Goal: Information Seeking & Learning: Learn about a topic

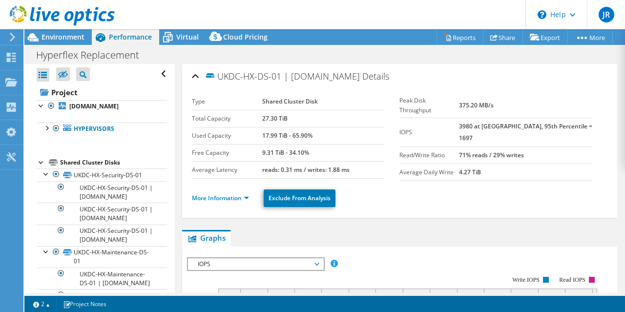
select select "USD"
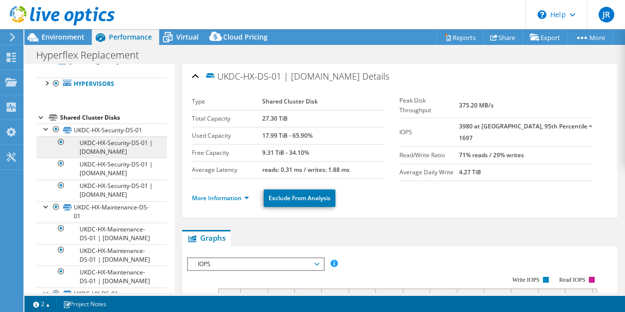
scroll to position [65, 0]
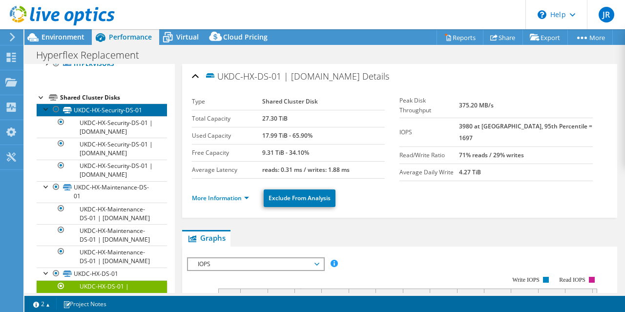
click at [107, 108] on link "UKDC-HX-Security-DS-01" at bounding box center [102, 109] width 130 height 13
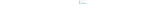
scroll to position [0, 0]
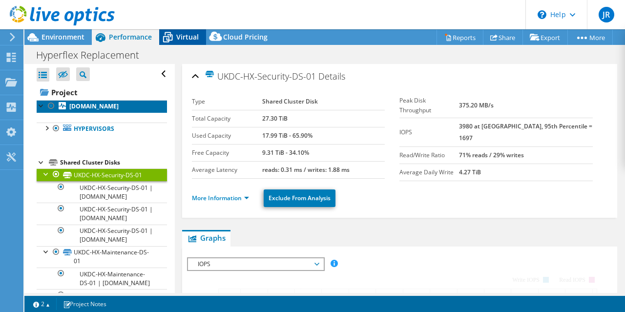
click at [103, 111] on link "[DOMAIN_NAME]" at bounding box center [102, 106] width 130 height 13
click at [41, 106] on div at bounding box center [42, 105] width 10 height 10
click at [38, 104] on div at bounding box center [42, 105] width 10 height 10
click at [183, 32] on div "Virtual" at bounding box center [182, 37] width 47 height 16
click at [181, 34] on span "Virtual" at bounding box center [187, 36] width 22 height 9
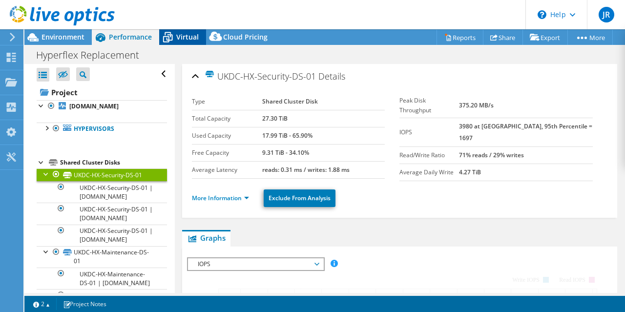
click at [181, 34] on span "Virtual" at bounding box center [187, 36] width 22 height 9
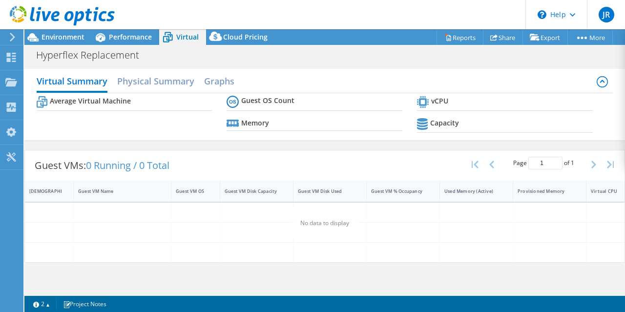
click at [135, 39] on span "Performance" at bounding box center [130, 36] width 43 height 9
click at [135, 37] on span "Performance" at bounding box center [130, 36] width 43 height 9
click at [120, 35] on span "Performance" at bounding box center [130, 36] width 43 height 9
click at [119, 40] on span "Performance" at bounding box center [130, 36] width 43 height 9
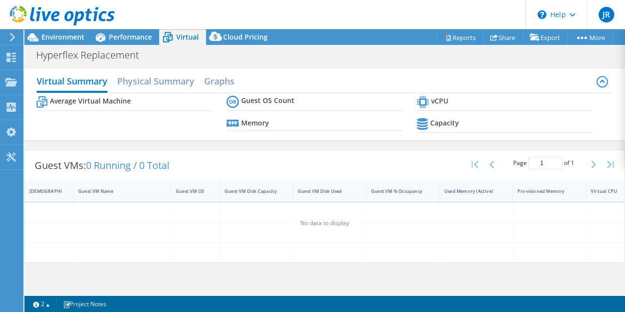
click at [122, 37] on span "Performance" at bounding box center [130, 36] width 43 height 9
click at [65, 38] on span "Environment" at bounding box center [62, 36] width 43 height 9
click at [256, 123] on div "Total 38.91 TiB" at bounding box center [258, 130] width 44 height 22
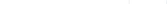
click at [167, 4] on html "JR End User [PERSON_NAME] [PERSON_NAME][EMAIL_ADDRESS][DOMAIN_NAME] Value Retai…" at bounding box center [83, 2] width 167 height 4
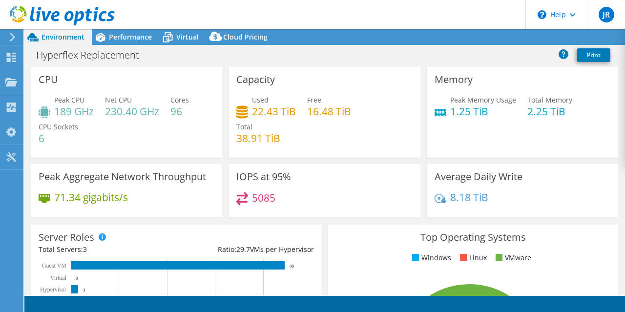
select select "USD"
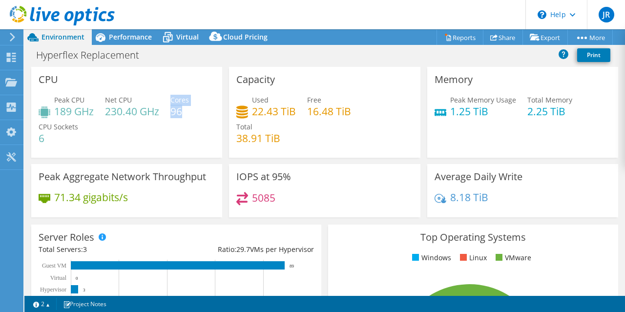
drag, startPoint x: 181, startPoint y: 111, endPoint x: 171, endPoint y: 109, distance: 10.4
click at [171, 109] on div "Peak CPU 189 GHz Net CPU 230.40 GHz Cores 96 CPU Sockets 6" at bounding box center [127, 124] width 176 height 59
click at [182, 121] on div "Peak CPU 189 GHz Net CPU 230.40 GHz Cores 96 CPU Sockets 6" at bounding box center [127, 124] width 176 height 59
drag, startPoint x: 182, startPoint y: 111, endPoint x: 174, endPoint y: 110, distance: 8.8
click at [174, 110] on h4 "96" at bounding box center [179, 111] width 19 height 11
